Goal: Browse casually: Explore the website without a specific task or goal

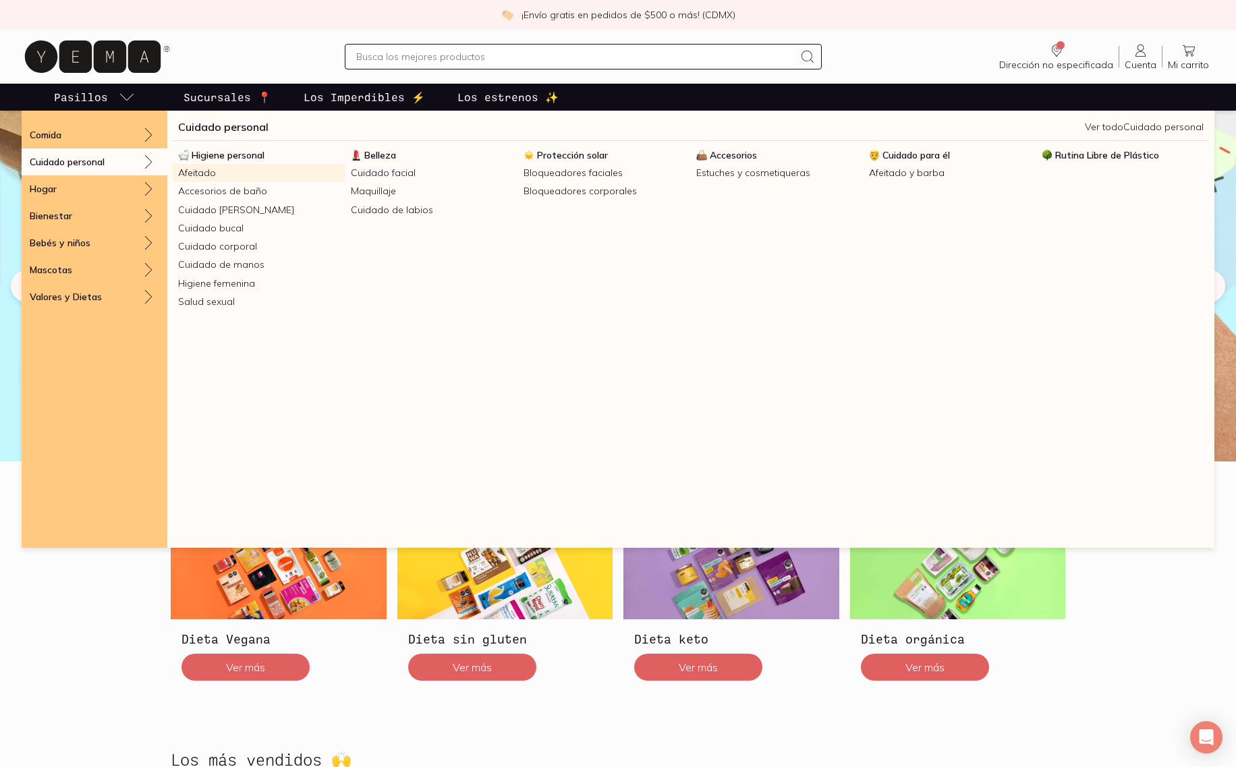
click at [191, 177] on link "Afeitado" at bounding box center [259, 173] width 173 height 18
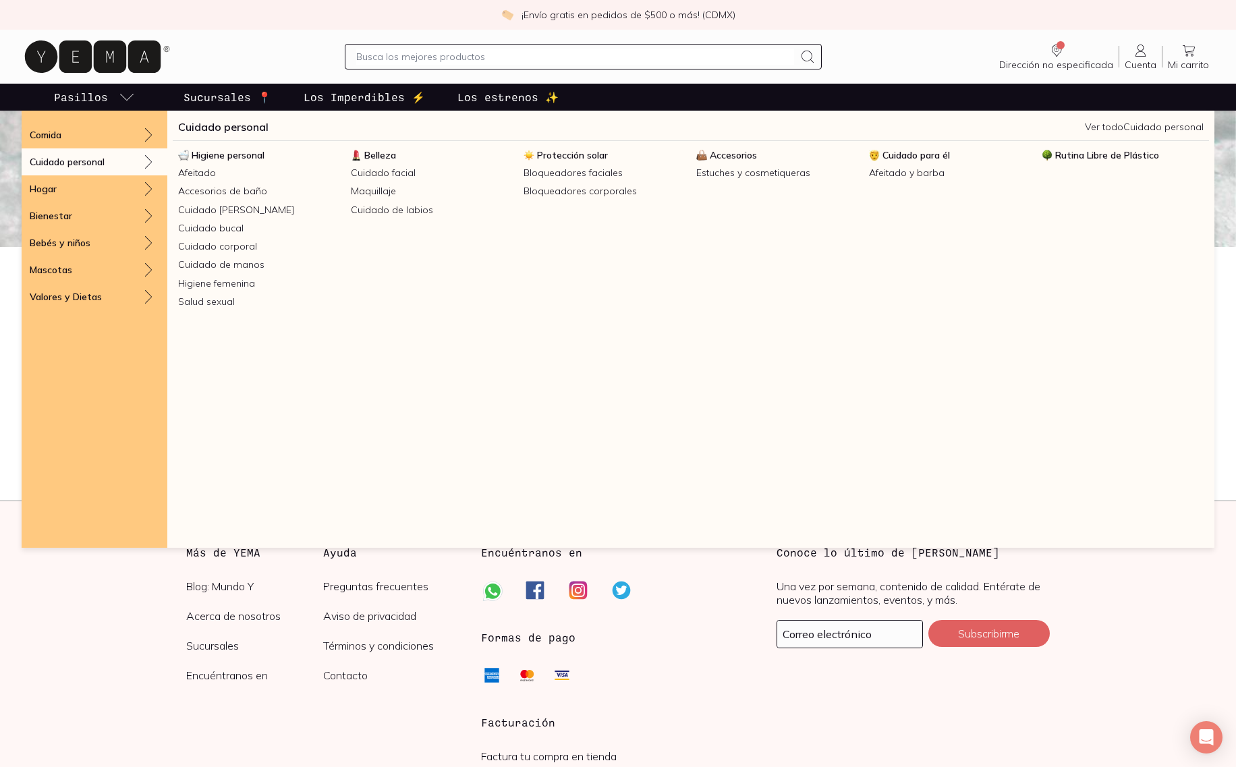
click at [94, 161] on p "Cuidado personal" at bounding box center [67, 162] width 75 height 12
click at [226, 151] on span "Higiene personal" at bounding box center [228, 155] width 73 height 12
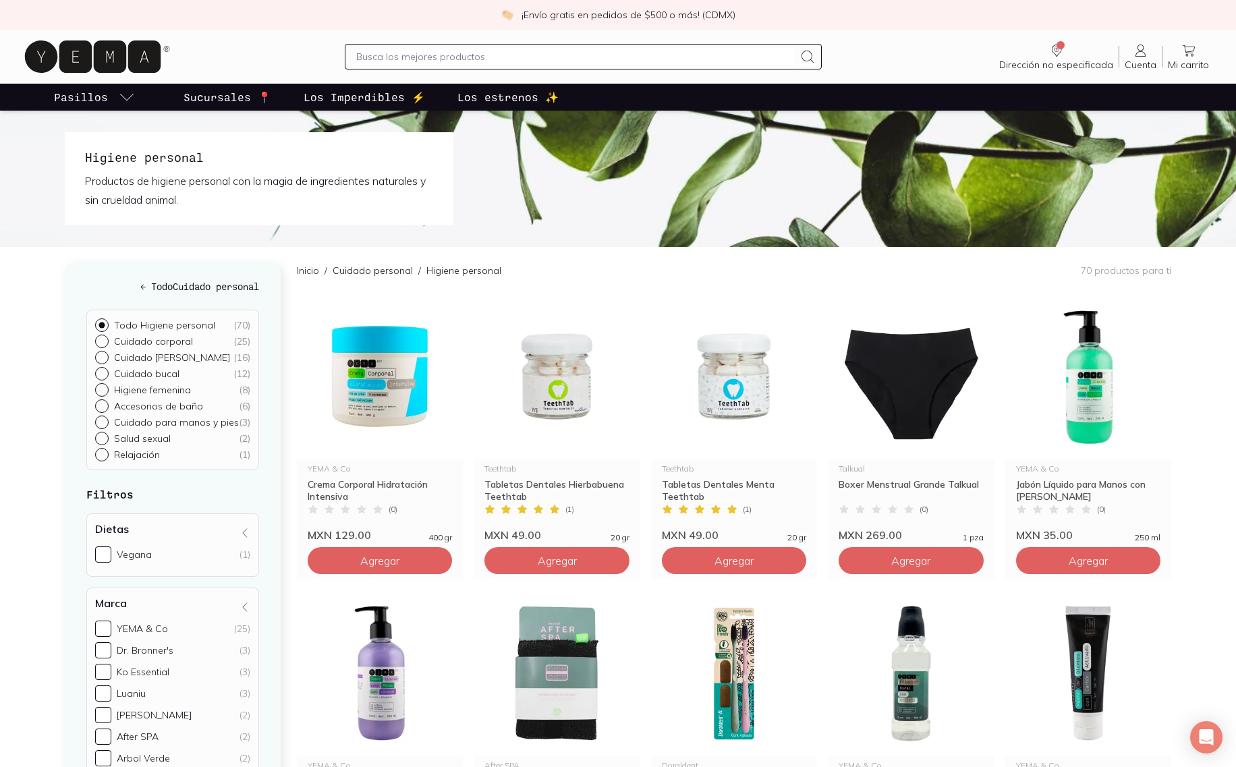
click at [77, 61] on icon at bounding box center [93, 56] width 136 height 32
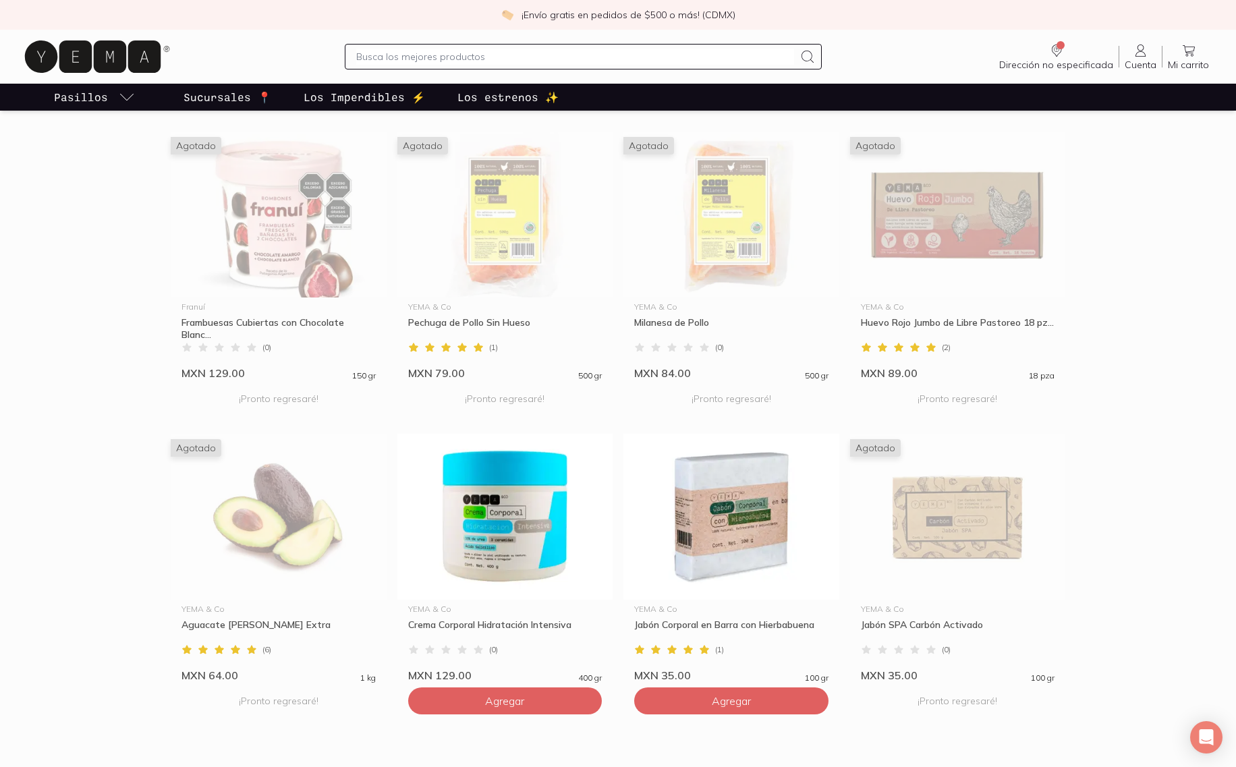
scroll to position [991, 0]
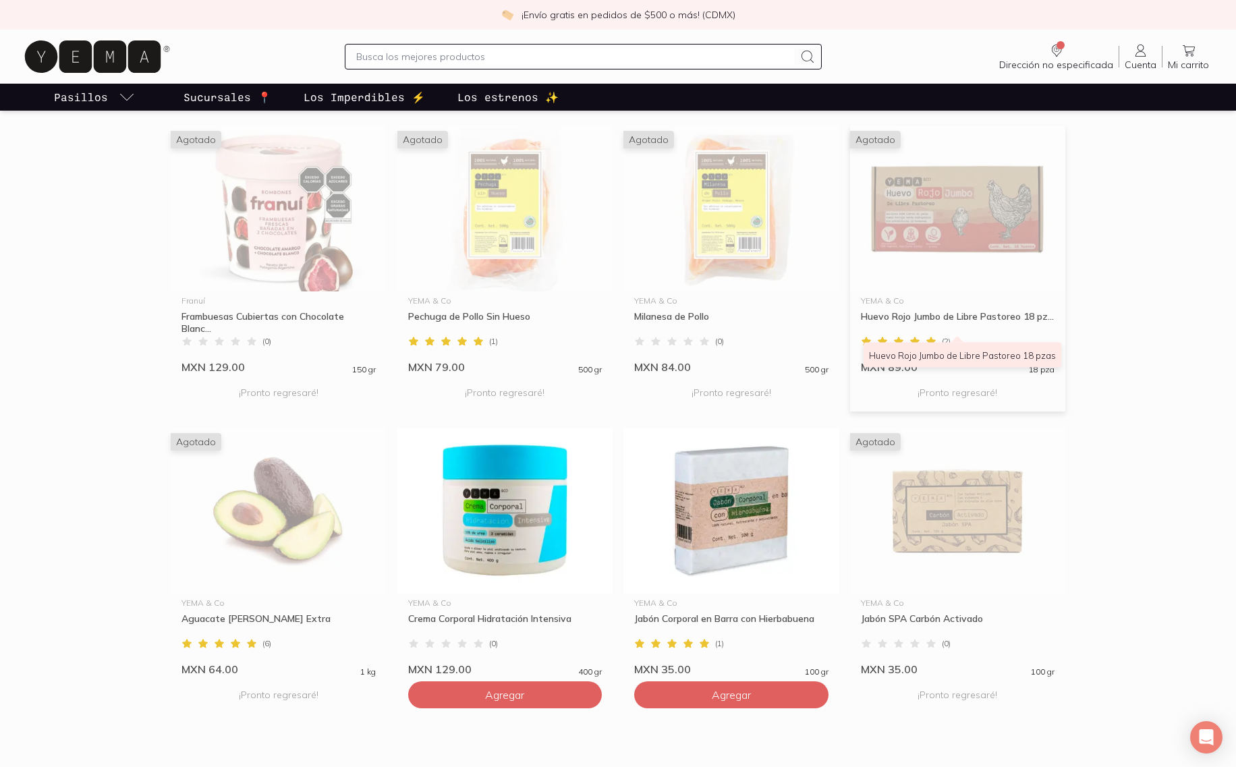
click at [995, 317] on div "Huevo Rojo Jumbo de Libre Pastoreo 18 pz..." at bounding box center [958, 322] width 194 height 24
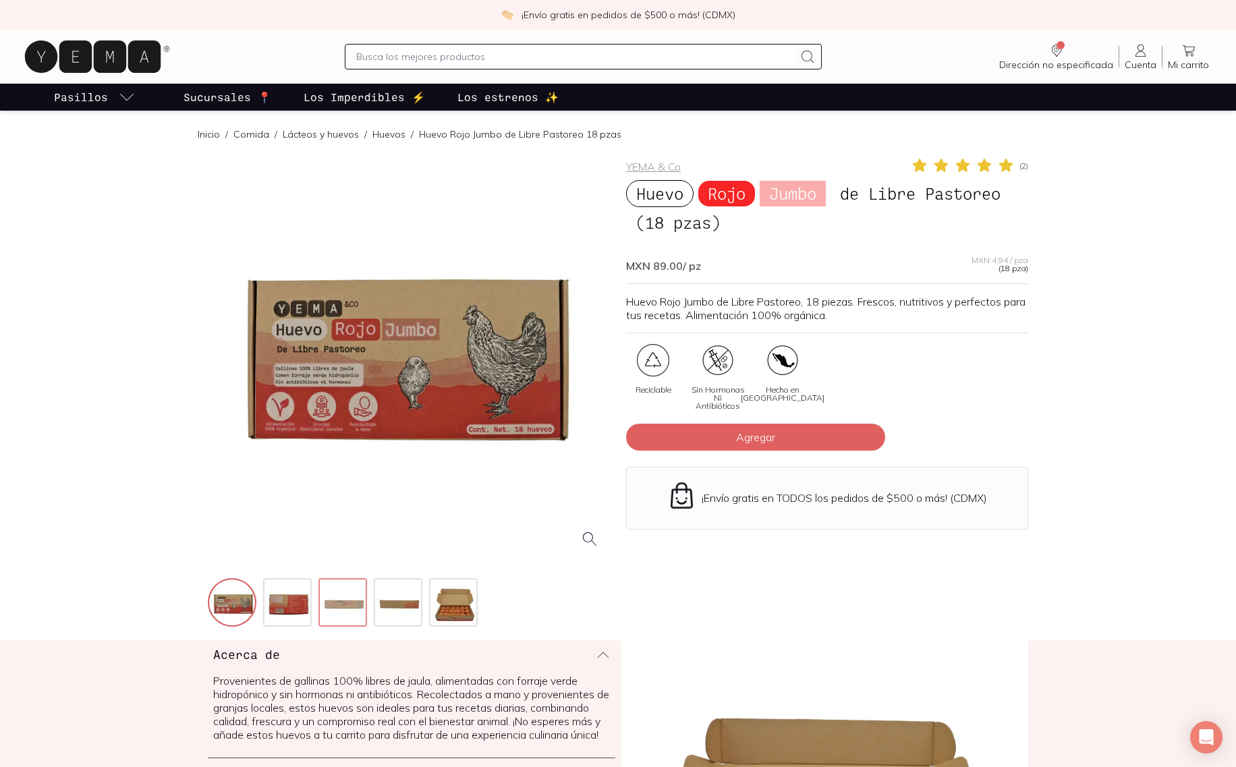
click at [341, 617] on img at bounding box center [344, 604] width 49 height 49
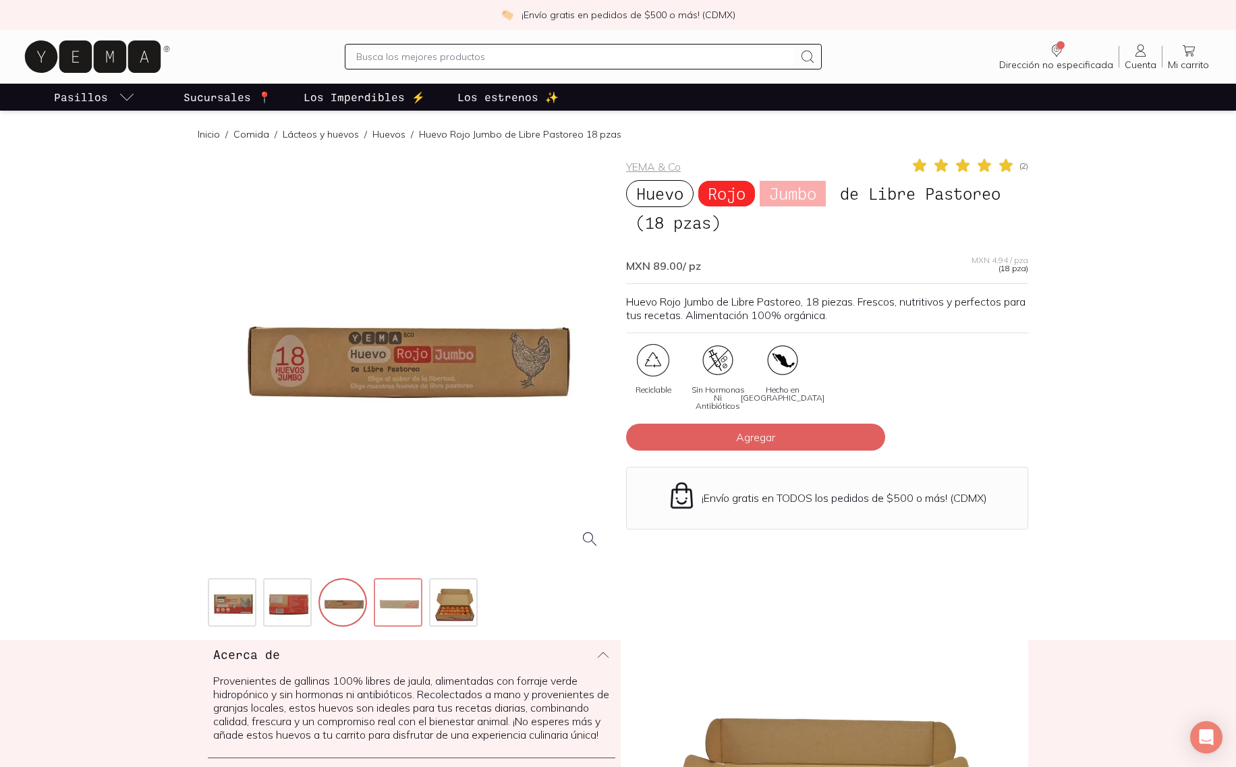
click at [394, 617] on img at bounding box center [399, 604] width 49 height 49
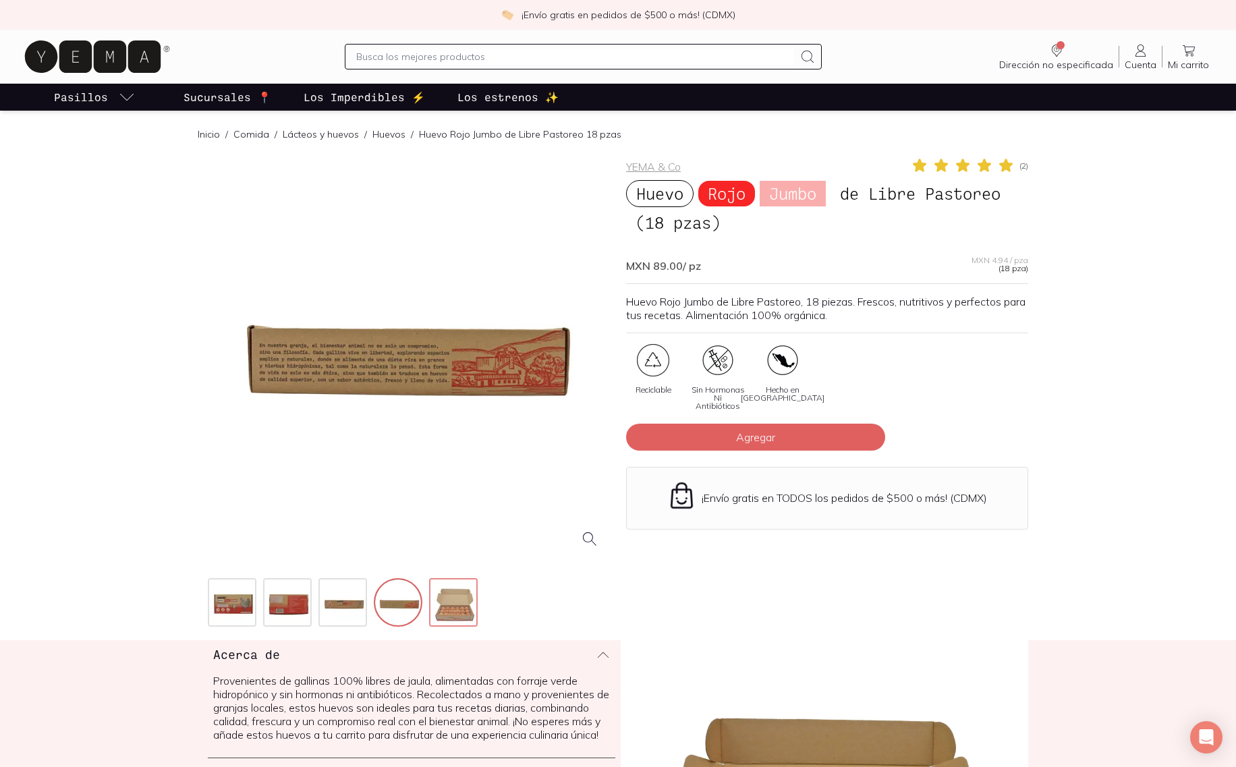
click at [445, 609] on img at bounding box center [454, 604] width 49 height 49
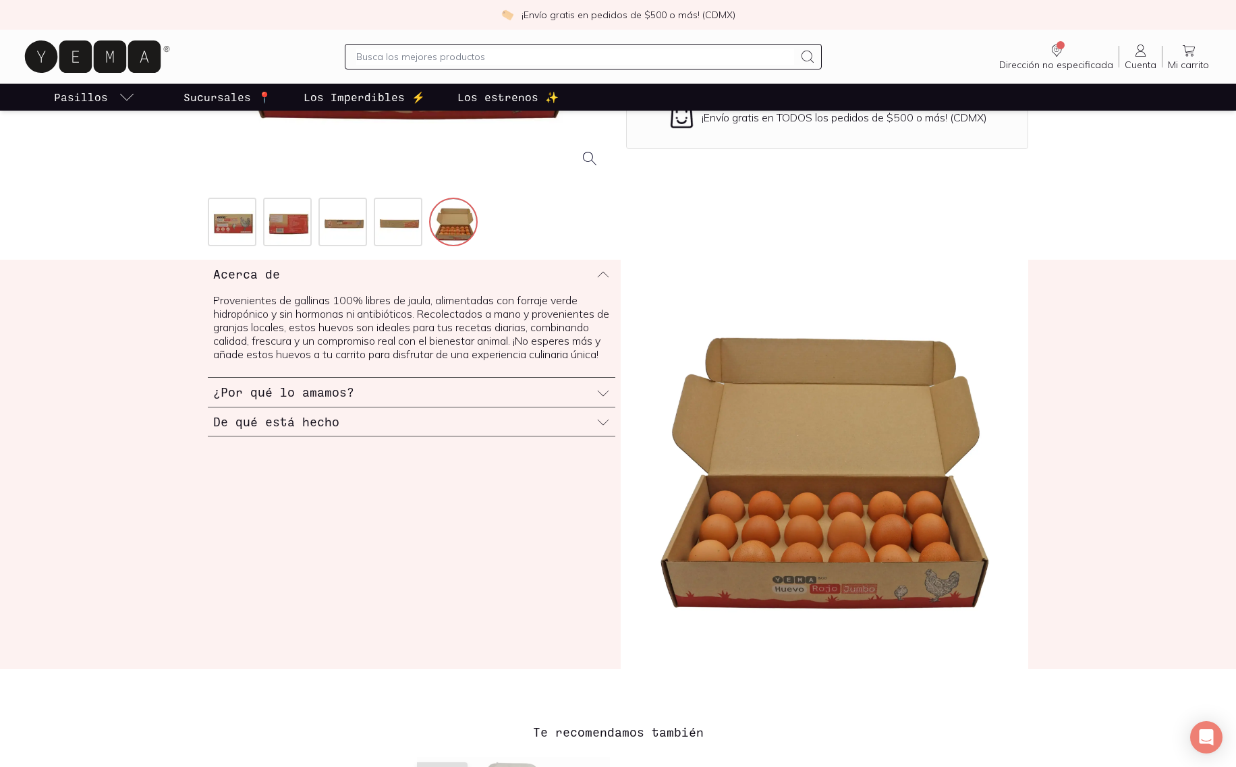
scroll to position [386, 0]
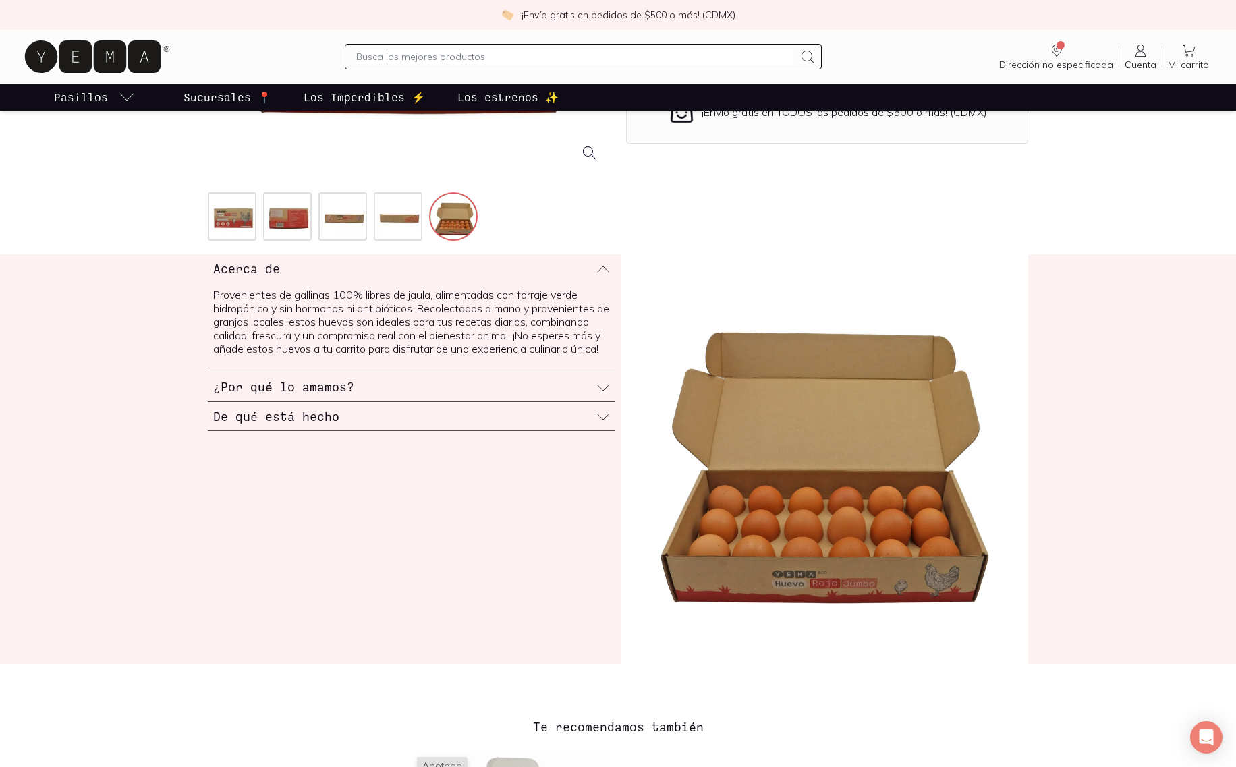
click at [352, 400] on div "¿Por qué lo amamos?" at bounding box center [412, 386] width 408 height 29
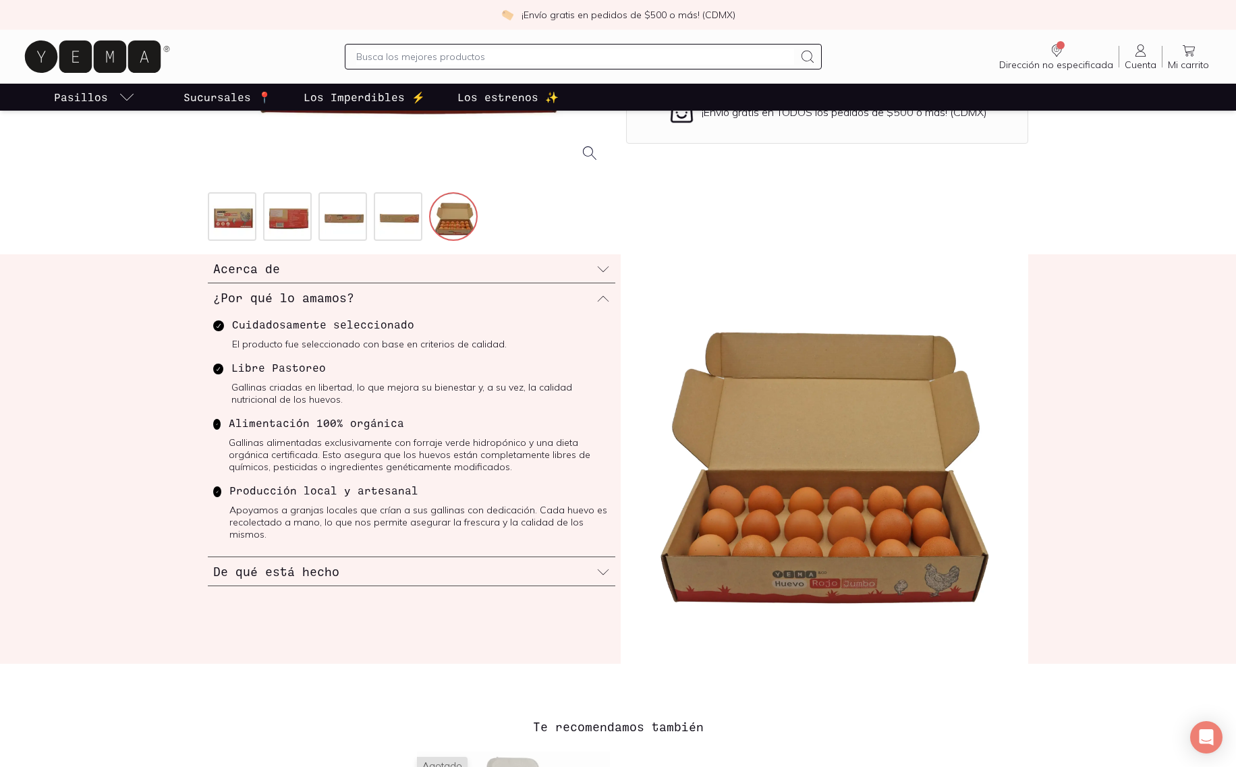
click at [362, 296] on div "¿Por qué lo amamos?" at bounding box center [412, 297] width 408 height 28
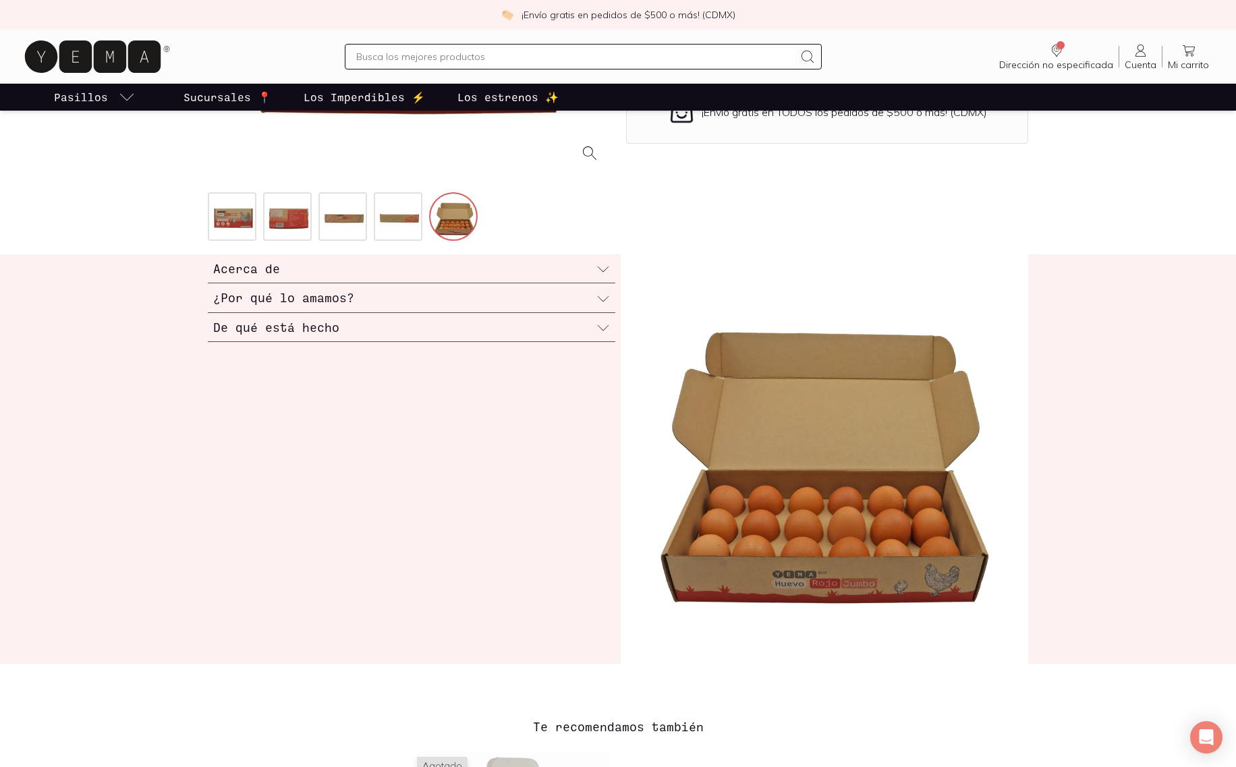
click at [292, 273] on div "Acerca de" at bounding box center [412, 268] width 408 height 29
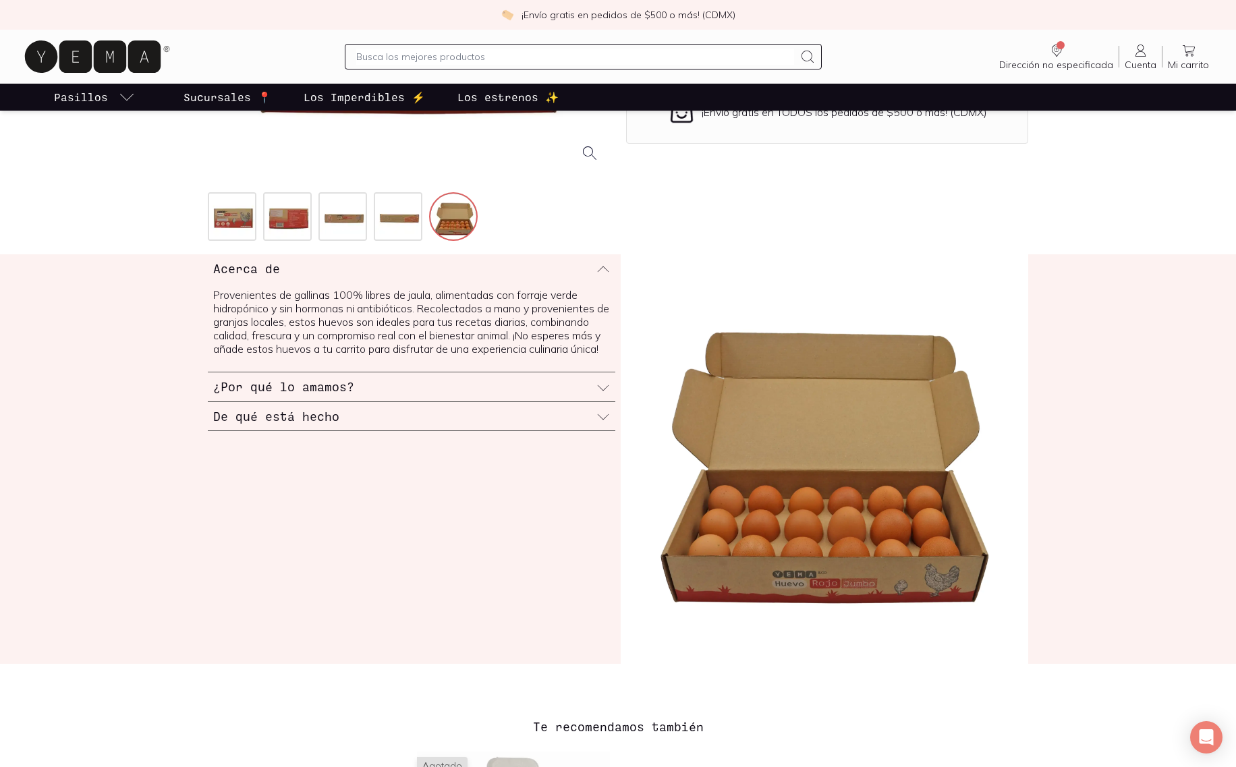
click at [381, 264] on div "Acerca de" at bounding box center [412, 268] width 408 height 28
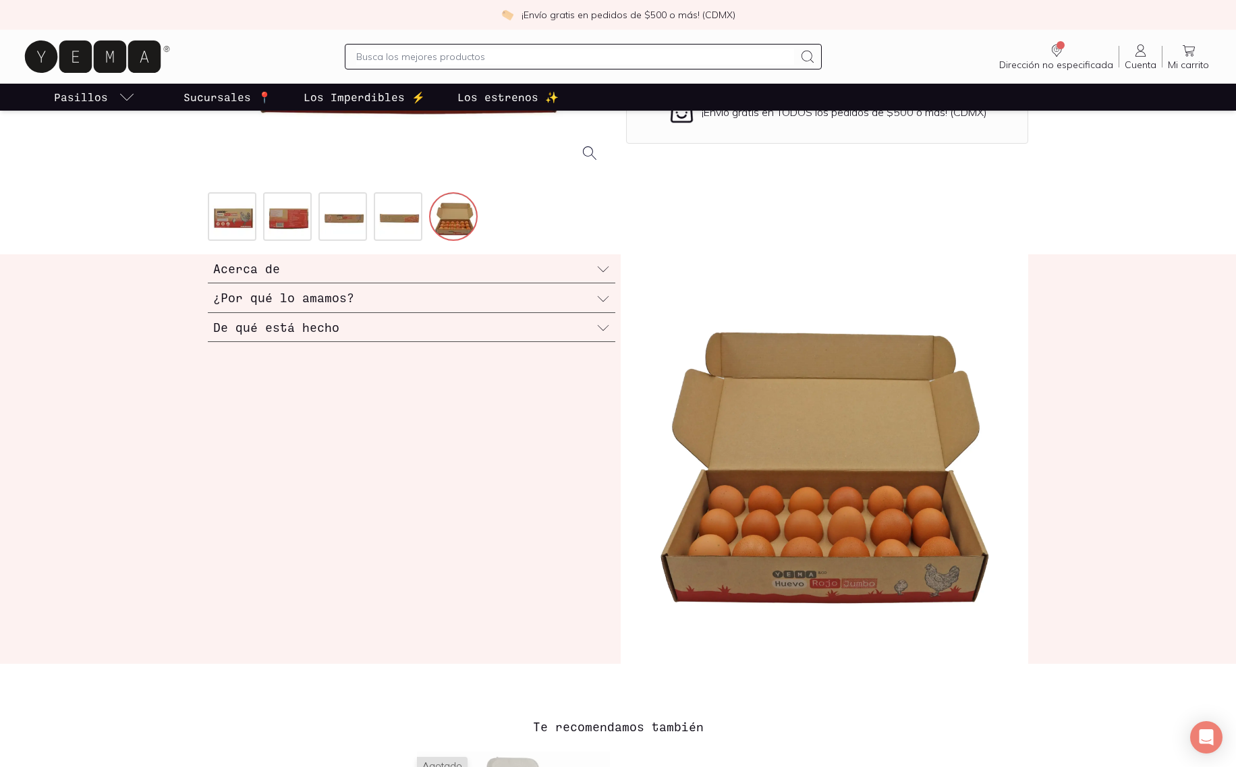
click at [330, 329] on h3 "De qué está hecho" at bounding box center [276, 327] width 126 height 18
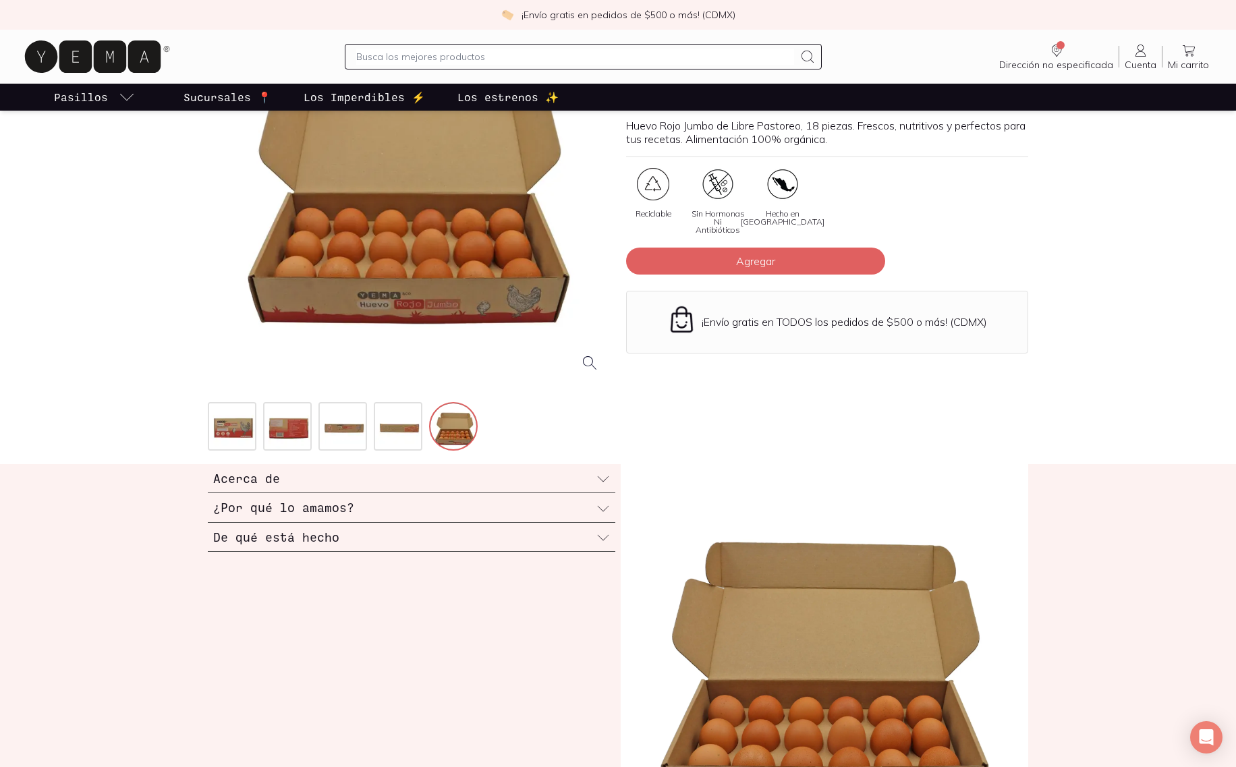
scroll to position [0, 0]
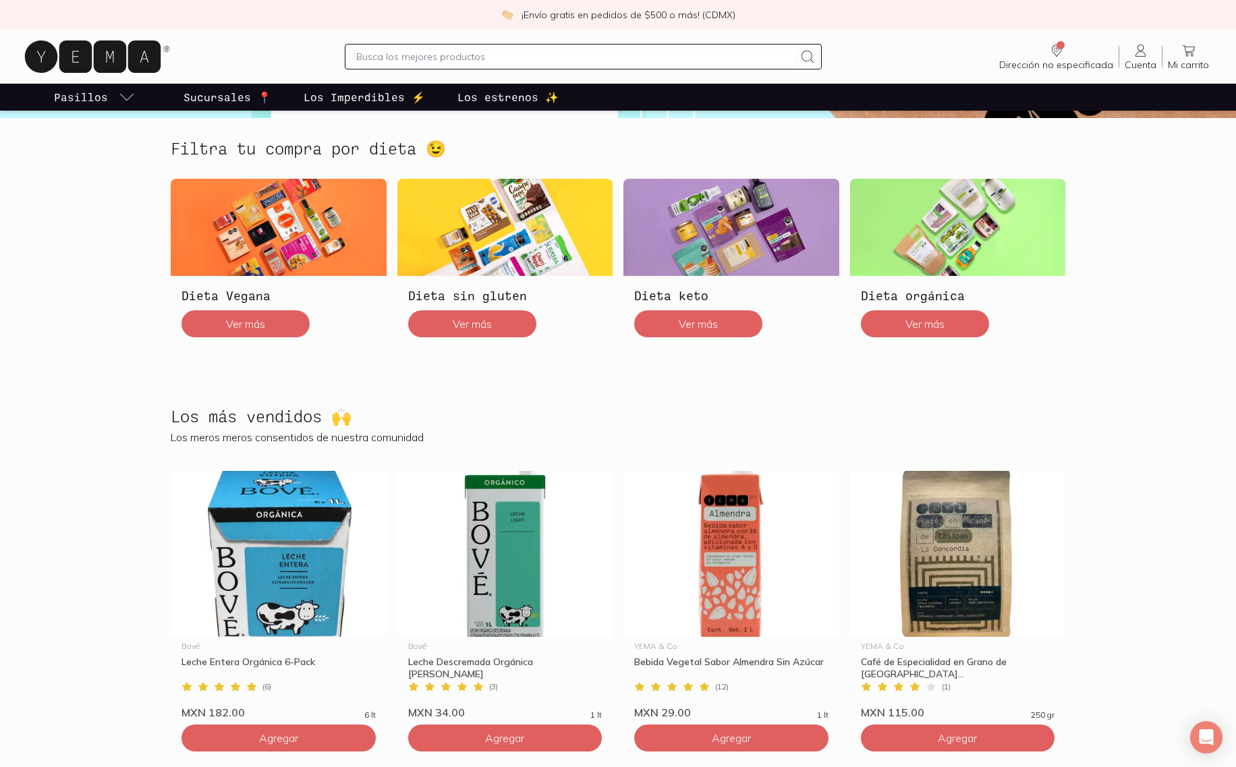
scroll to position [337, 0]
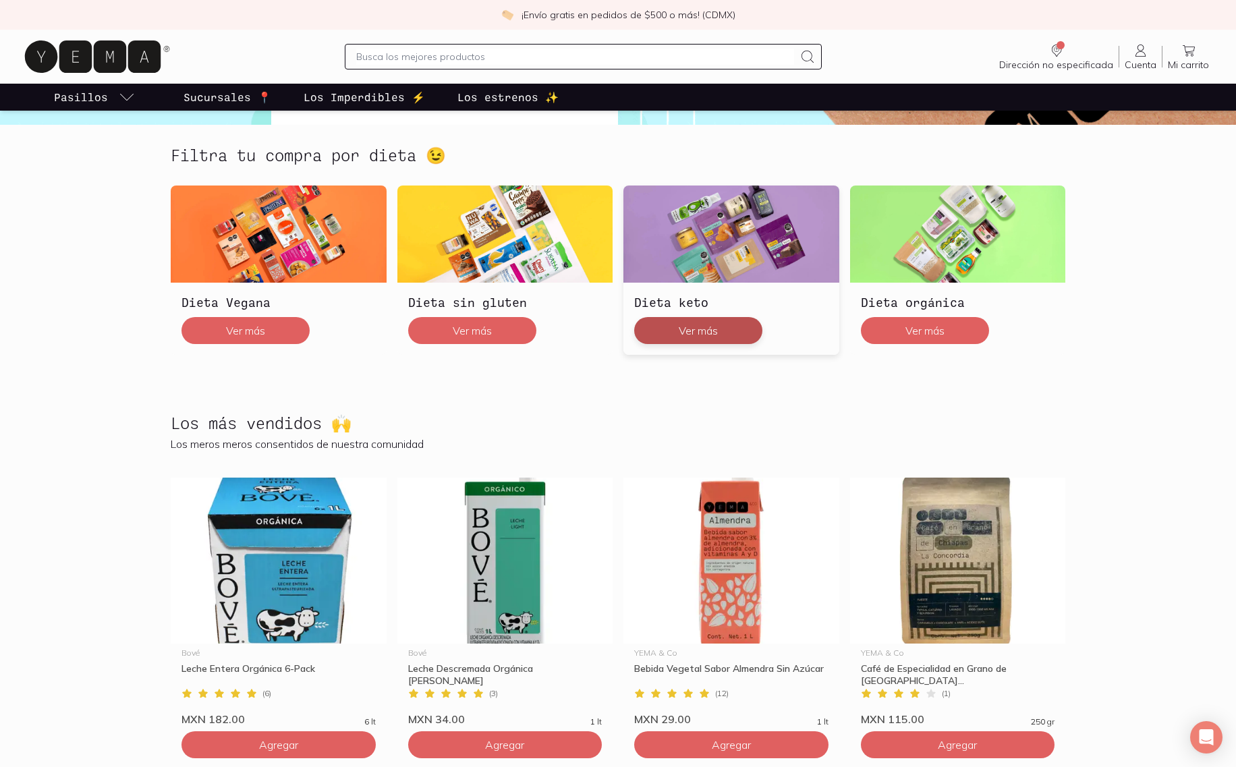
click at [703, 334] on button "Ver más" at bounding box center [698, 330] width 128 height 27
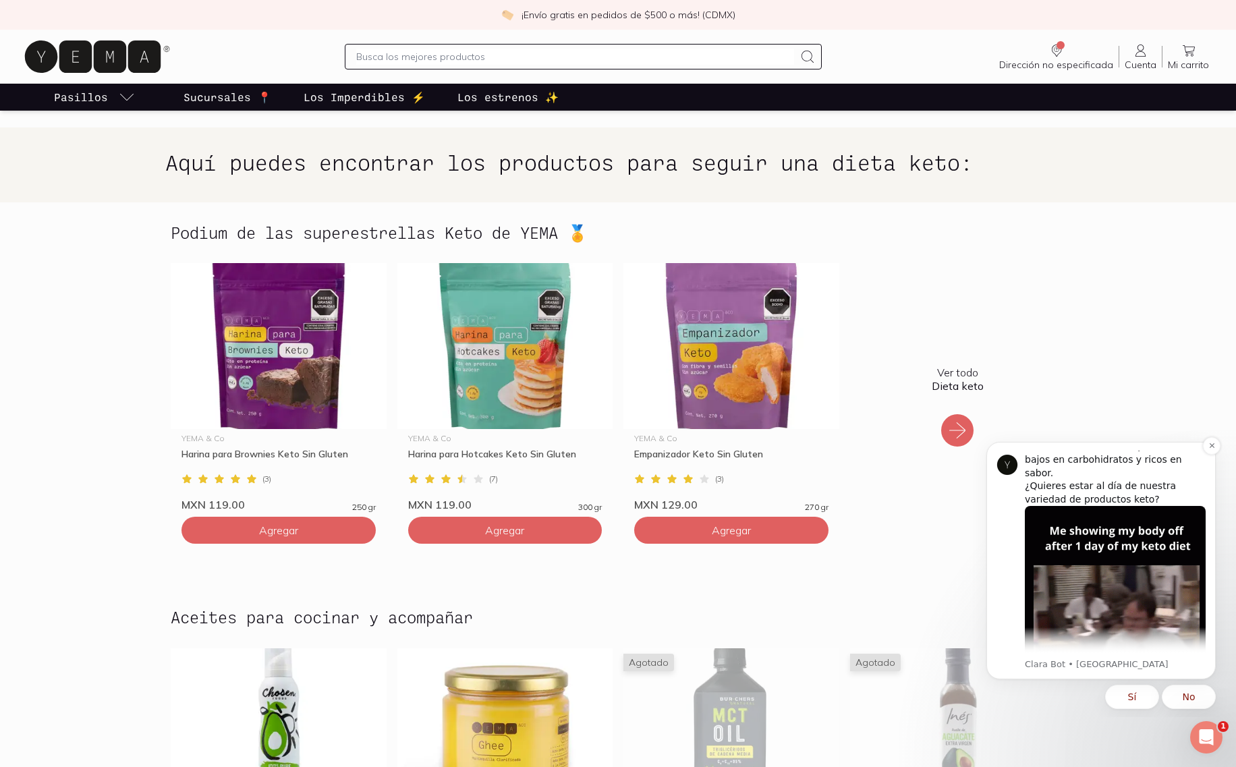
scroll to position [45, 0]
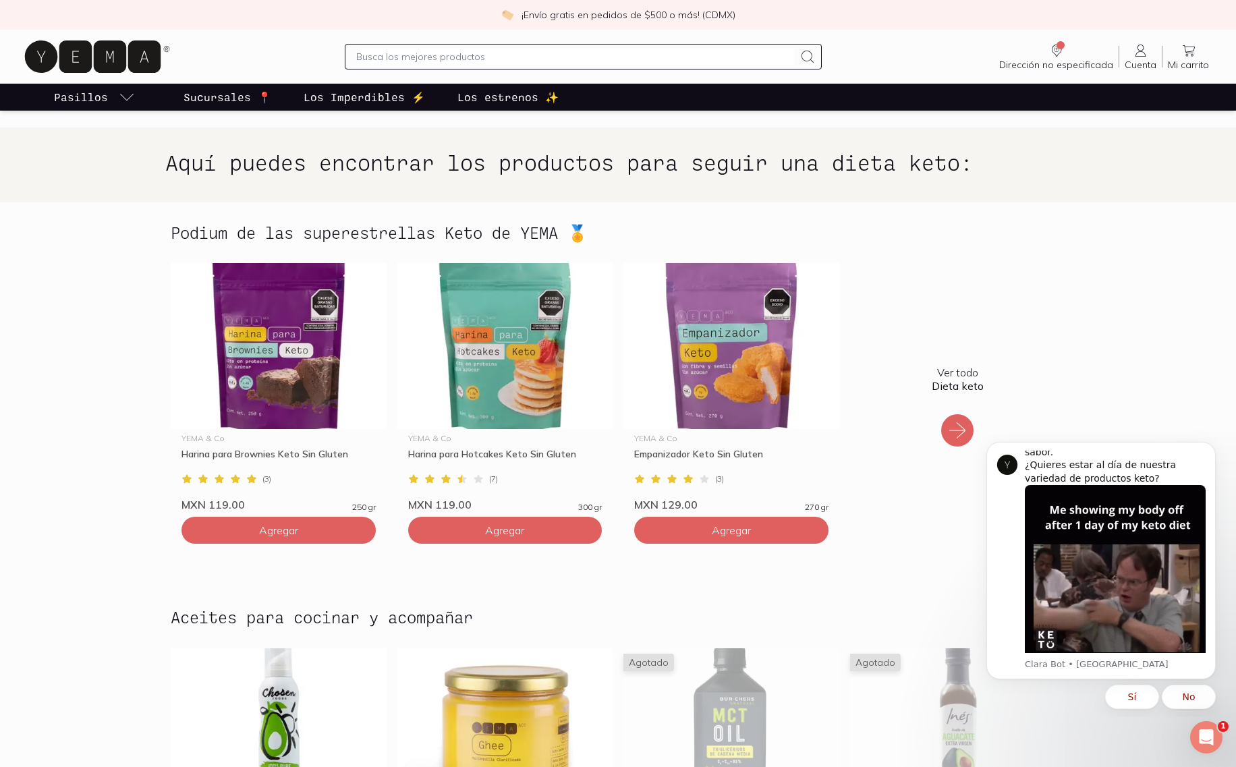
click at [65, 550] on section "Podium de las superestrellas Keto de YEMA 🏅 YEMA & Co Harina para Brownies Keto…" at bounding box center [618, 394] width 1236 height 385
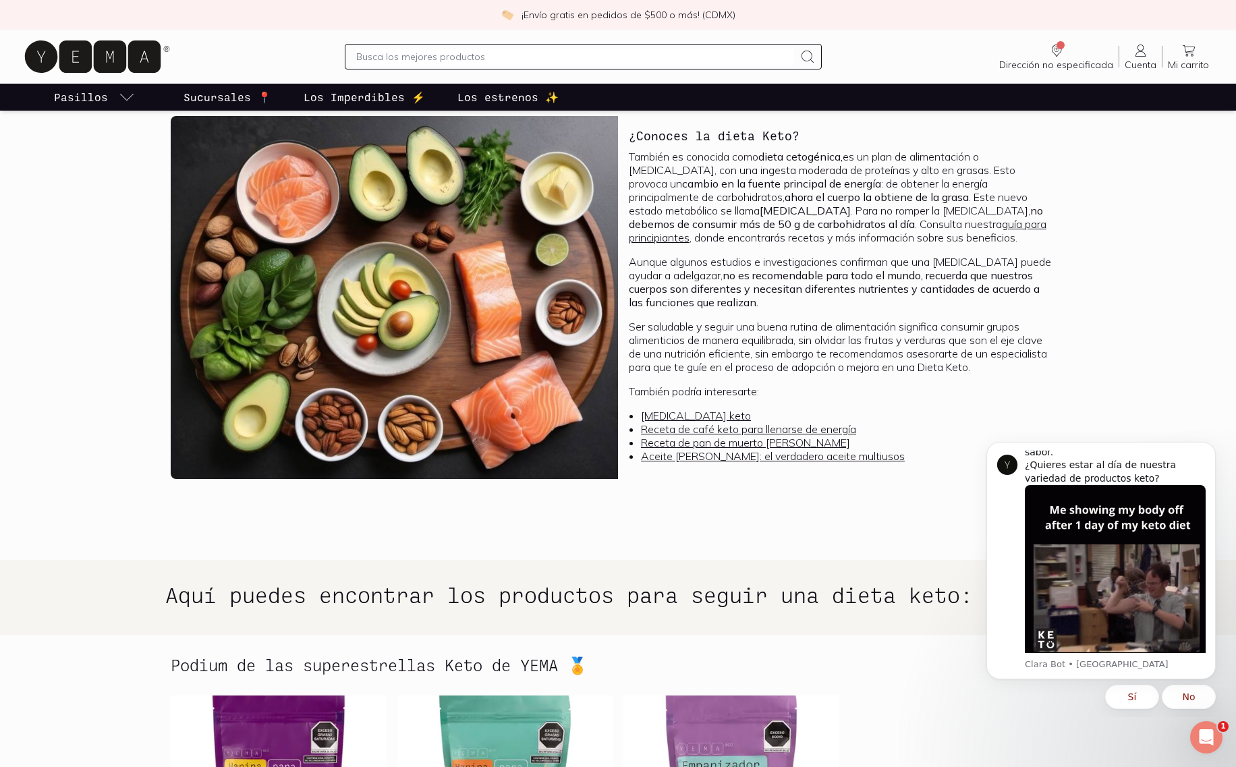
scroll to position [0, 0]
